Goal: Find contact information: Find contact information

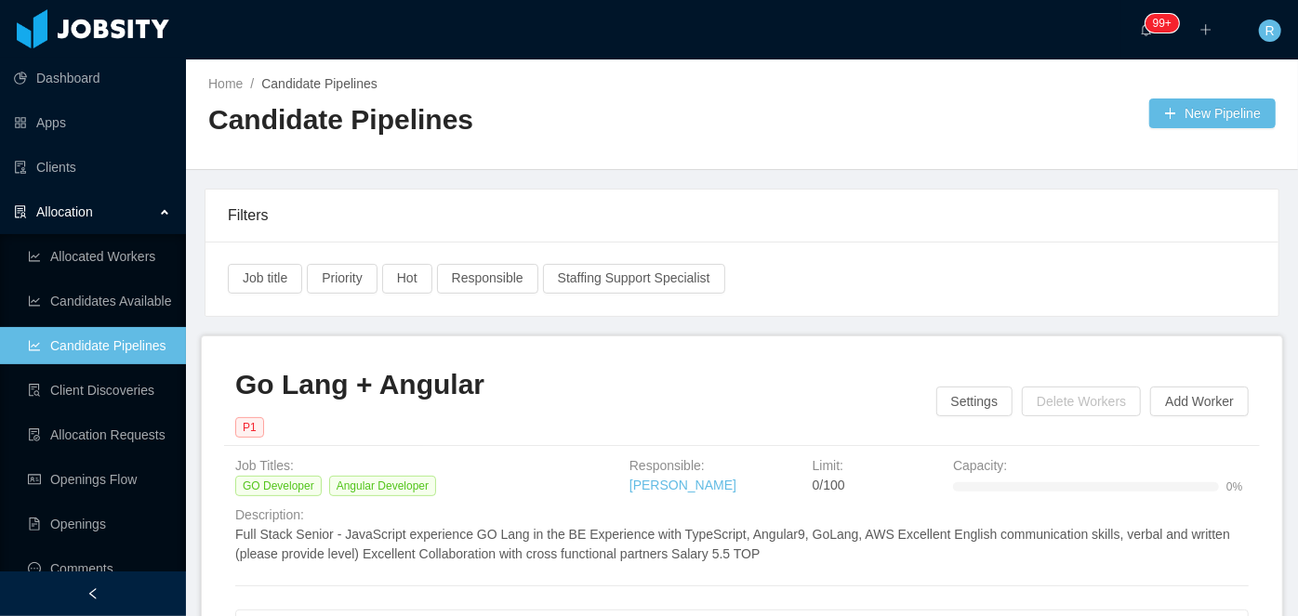
scroll to position [3342, 0]
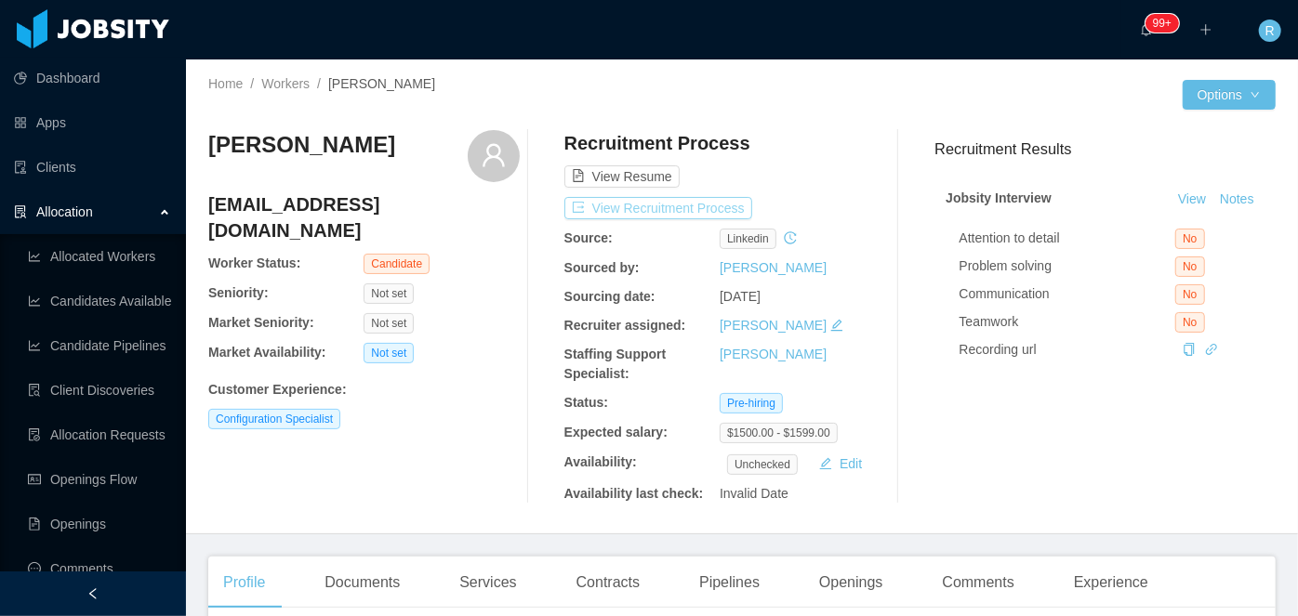
click at [631, 200] on button "View Recruitment Process" at bounding box center [658, 208] width 188 height 22
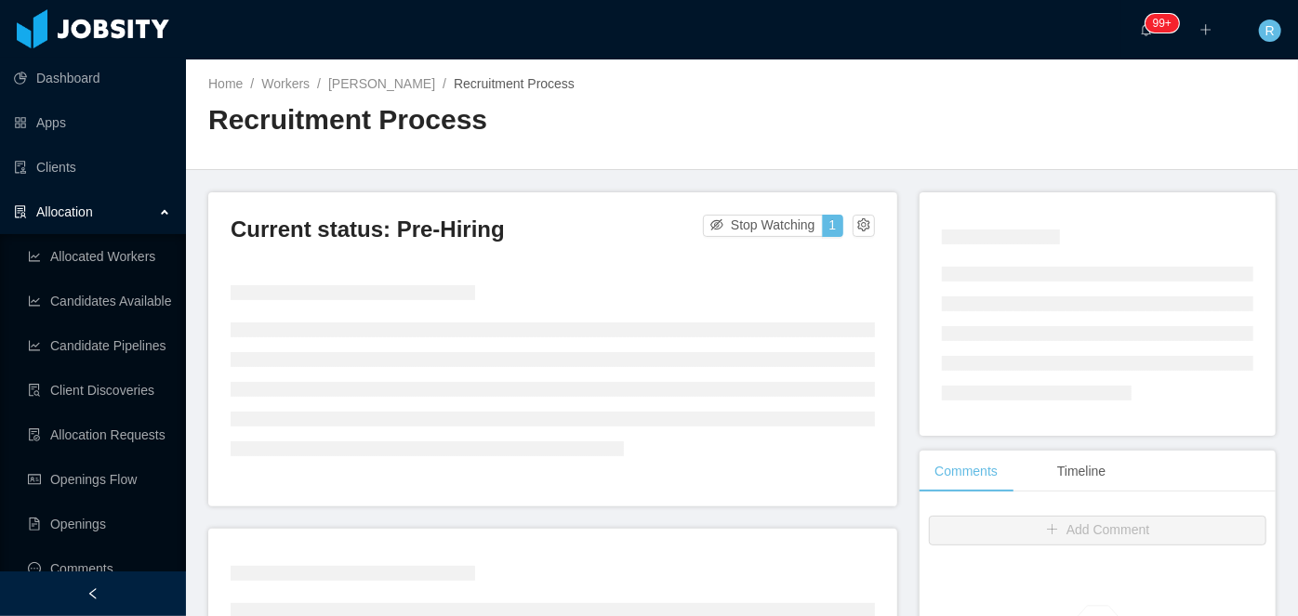
scroll to position [49, 0]
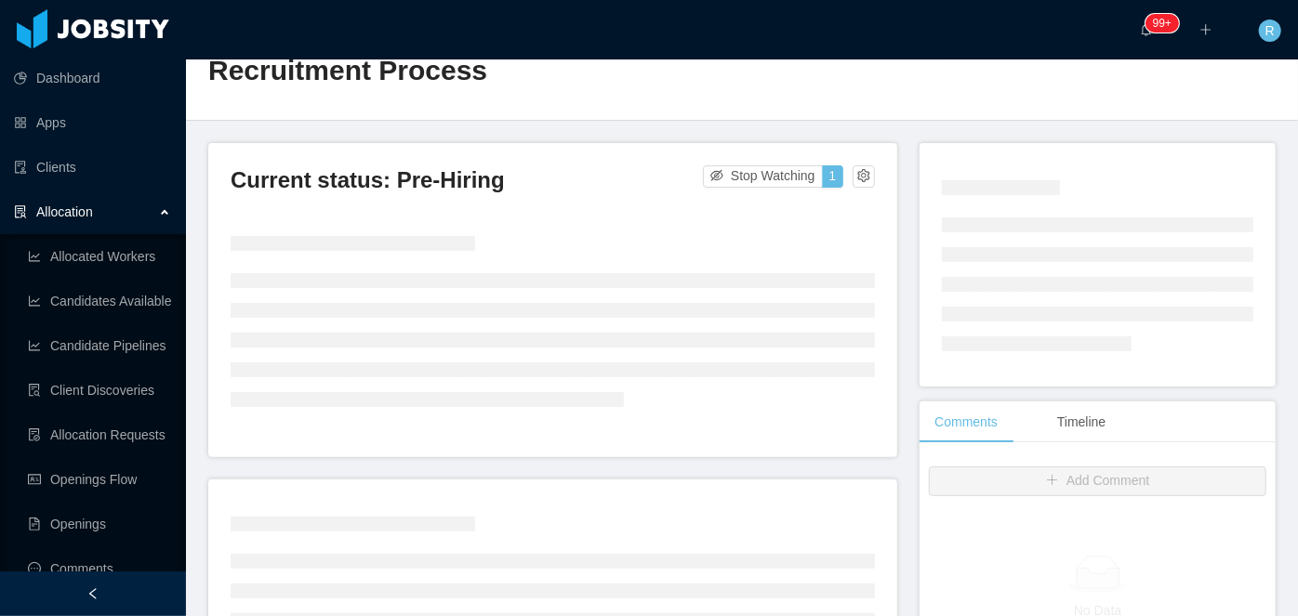
click at [543, 156] on div "Current status: Pre-Hiring Stop Watching 1" at bounding box center [552, 300] width 689 height 314
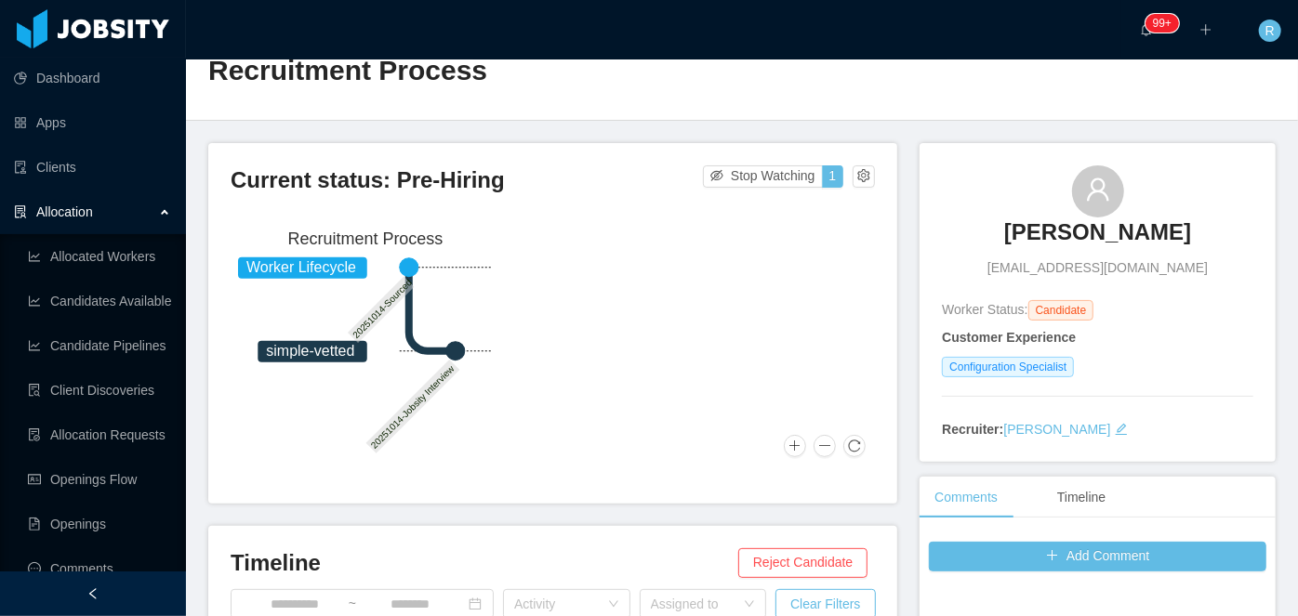
click at [153, 212] on div "Allocation" at bounding box center [93, 211] width 186 height 37
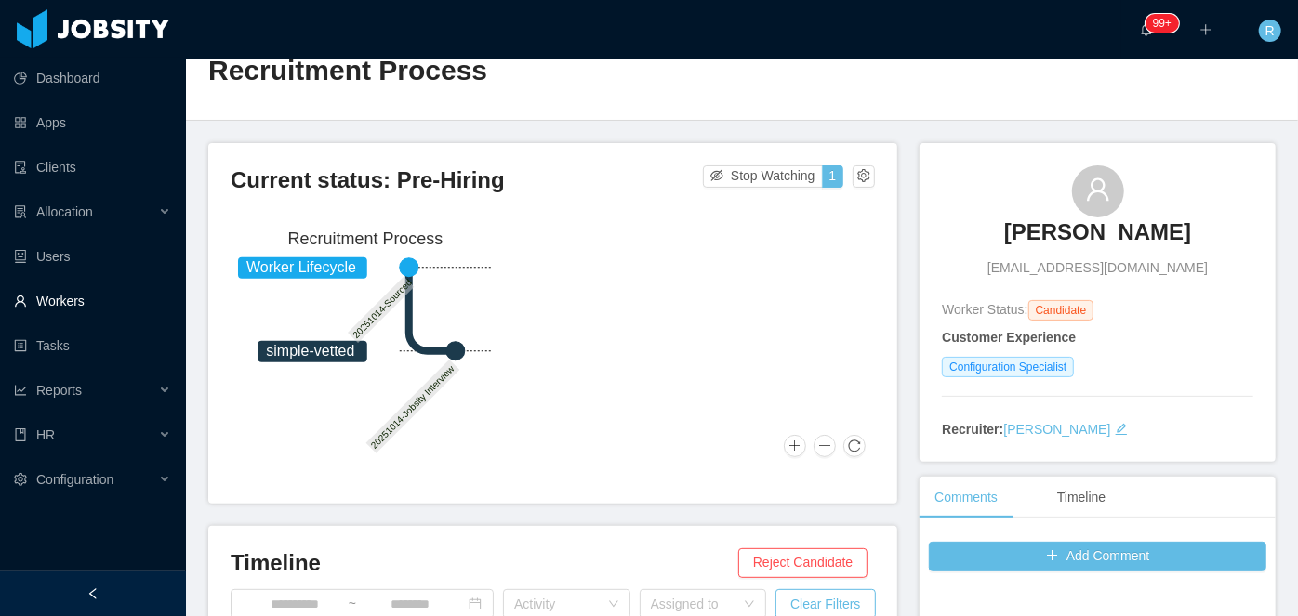
click at [65, 308] on link "Workers" at bounding box center [92, 301] width 157 height 37
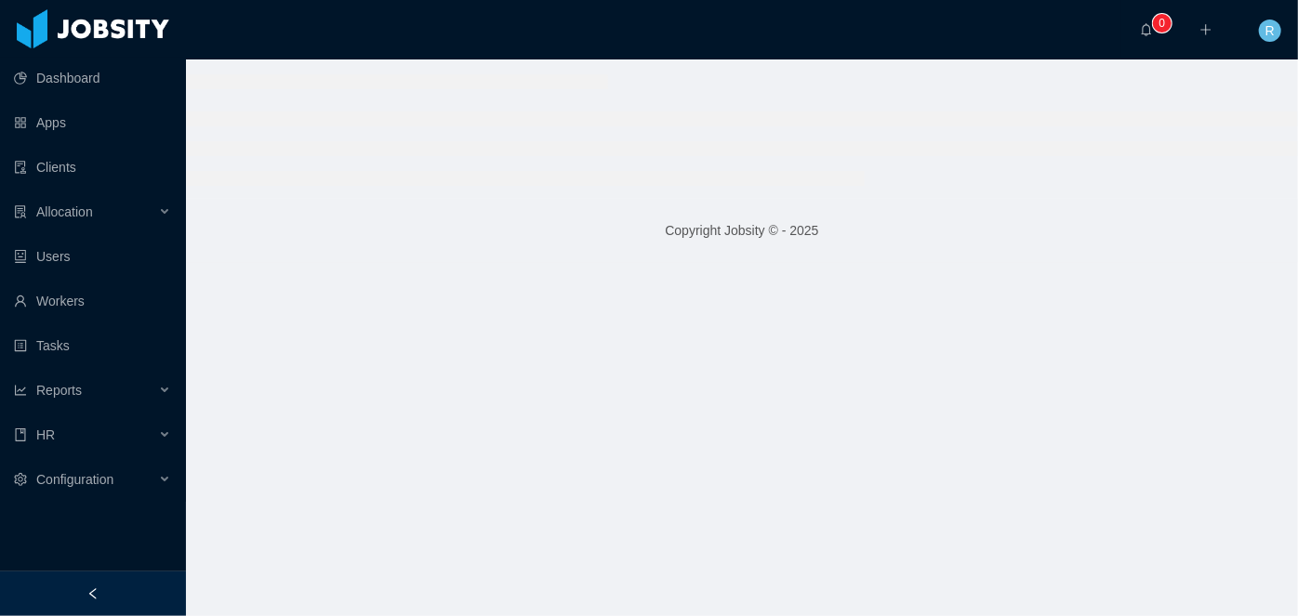
click at [1017, 58] on div "··· 0 ··· ··· R ···" at bounding box center [649, 30] width 1302 height 60
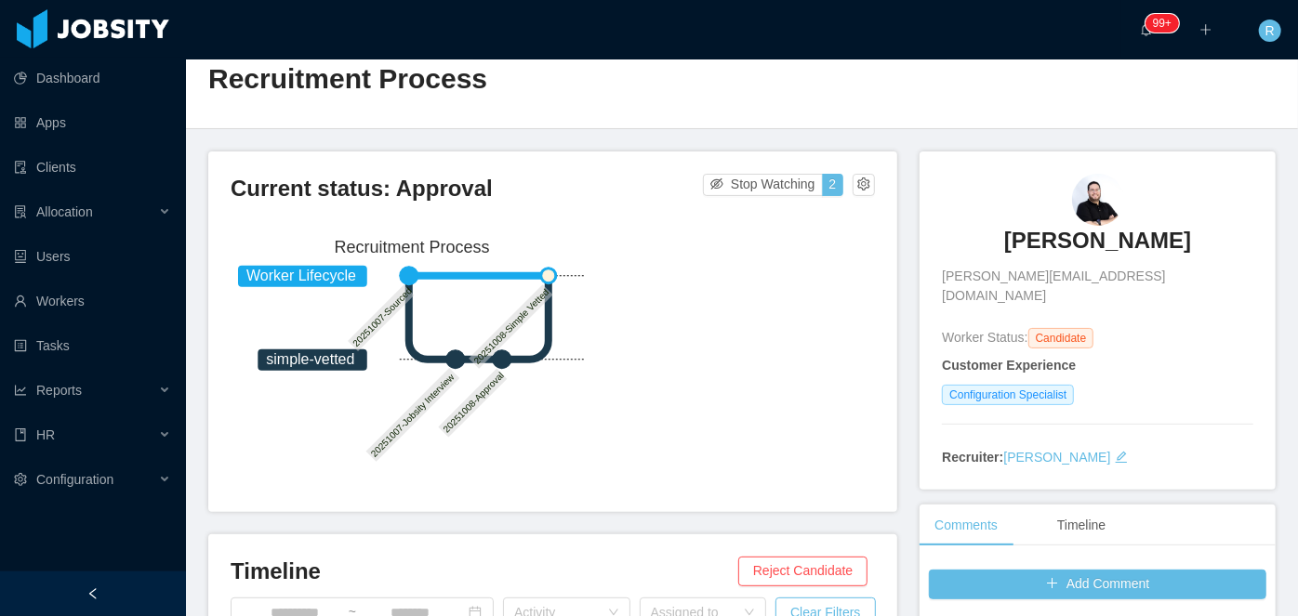
scroll to position [29, 0]
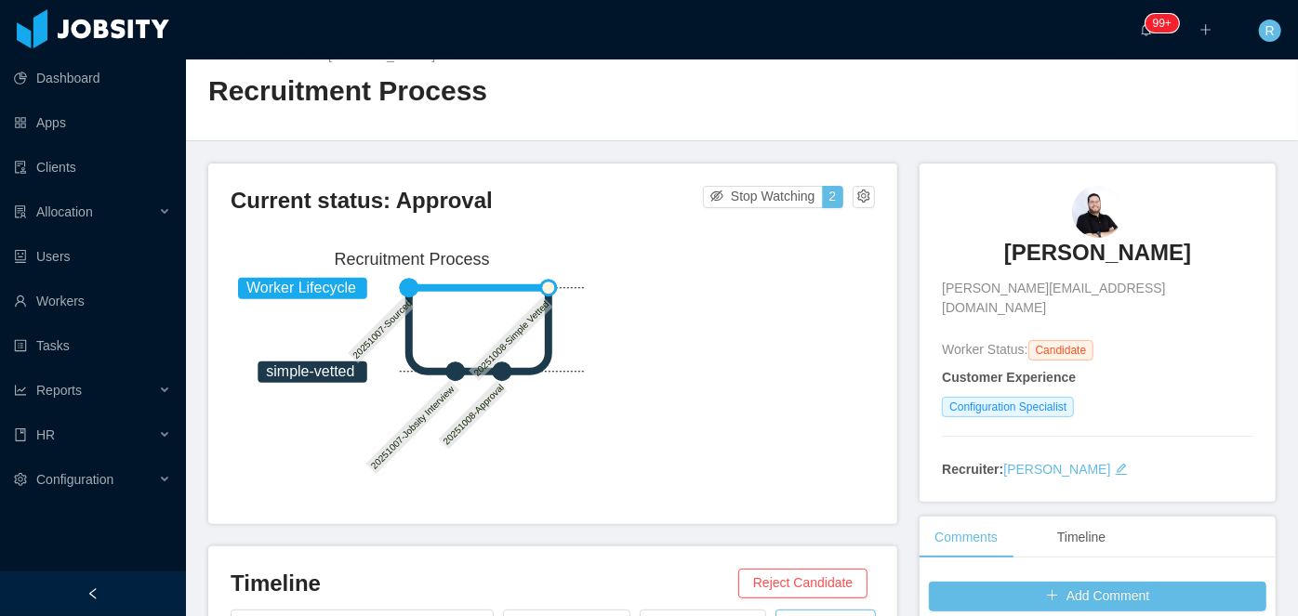
click at [1137, 275] on link "Jose Santacolomba" at bounding box center [1097, 258] width 187 height 41
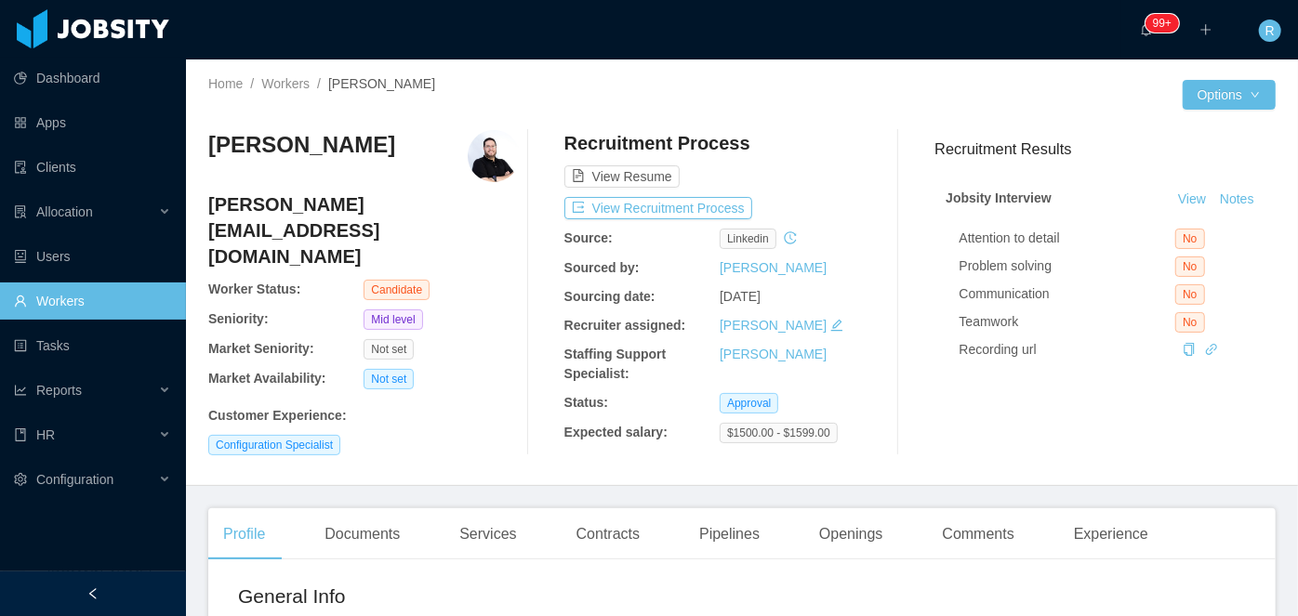
click at [345, 208] on h4 "jose.santacolomba@gmail.com" at bounding box center [363, 231] width 311 height 78
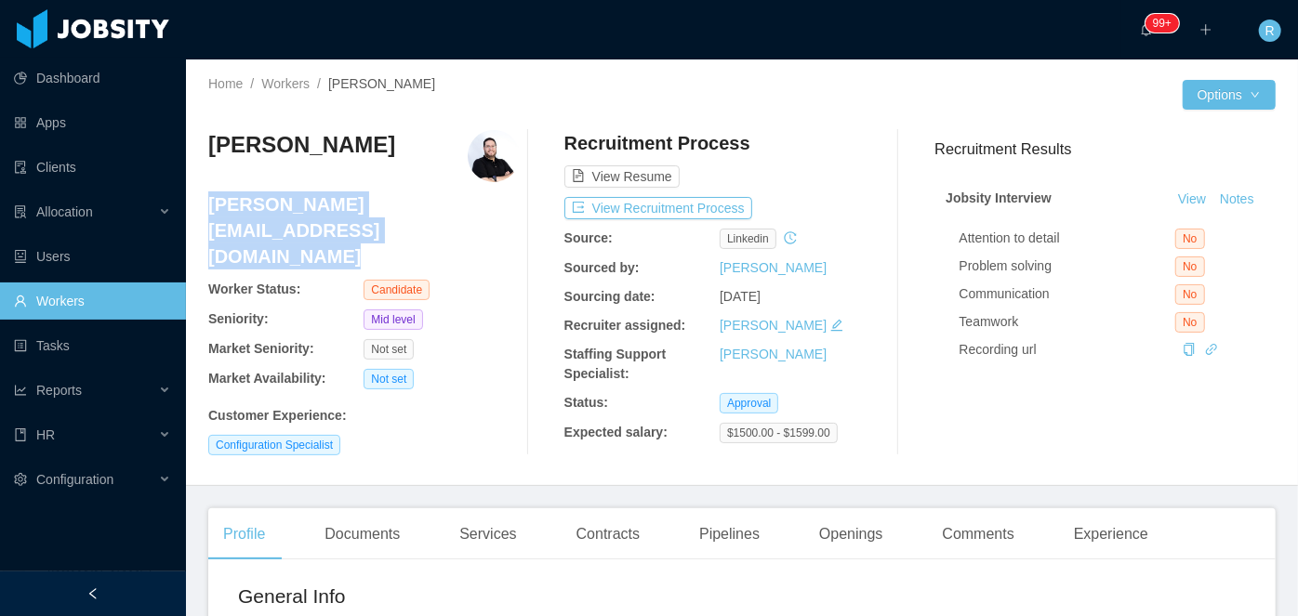
click at [345, 208] on h4 "jose.santacolomba@gmail.com" at bounding box center [363, 231] width 311 height 78
copy h4 "jose.santacolomba@gmail.com"
